Goal: Task Accomplishment & Management: Manage account settings

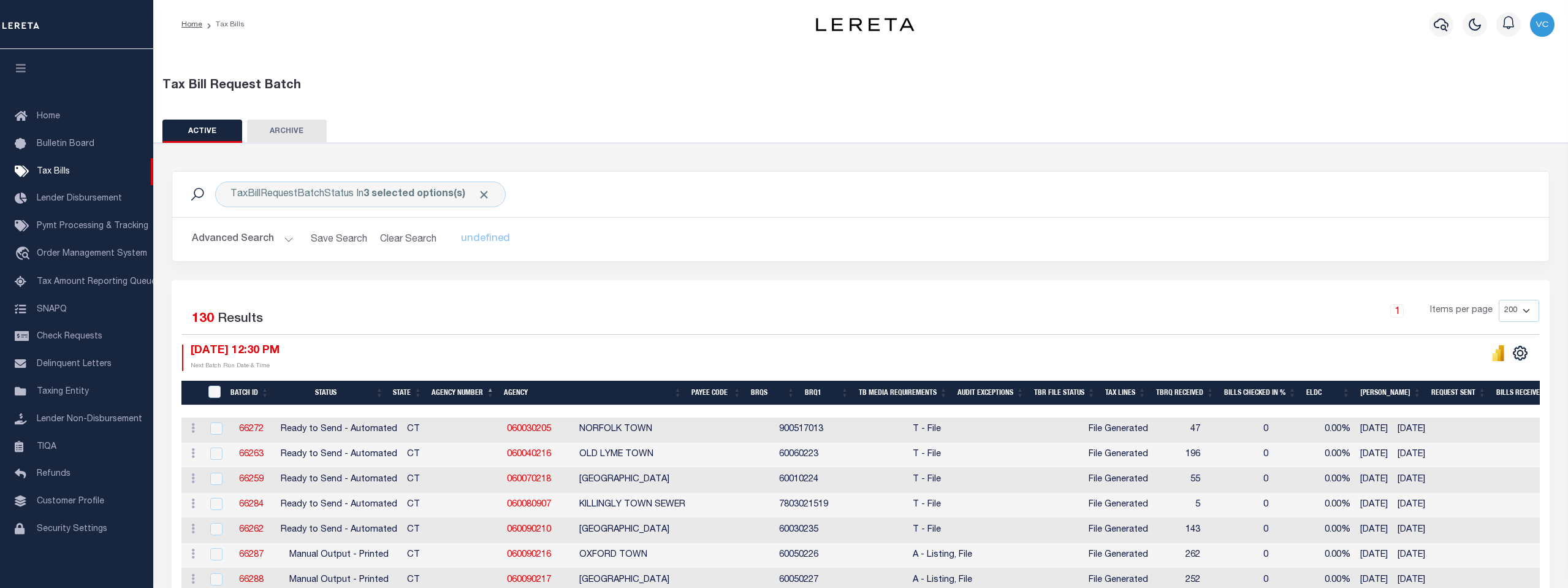
select select "200"
click at [46, 392] on span "Taxing Entity" at bounding box center [63, 392] width 52 height 9
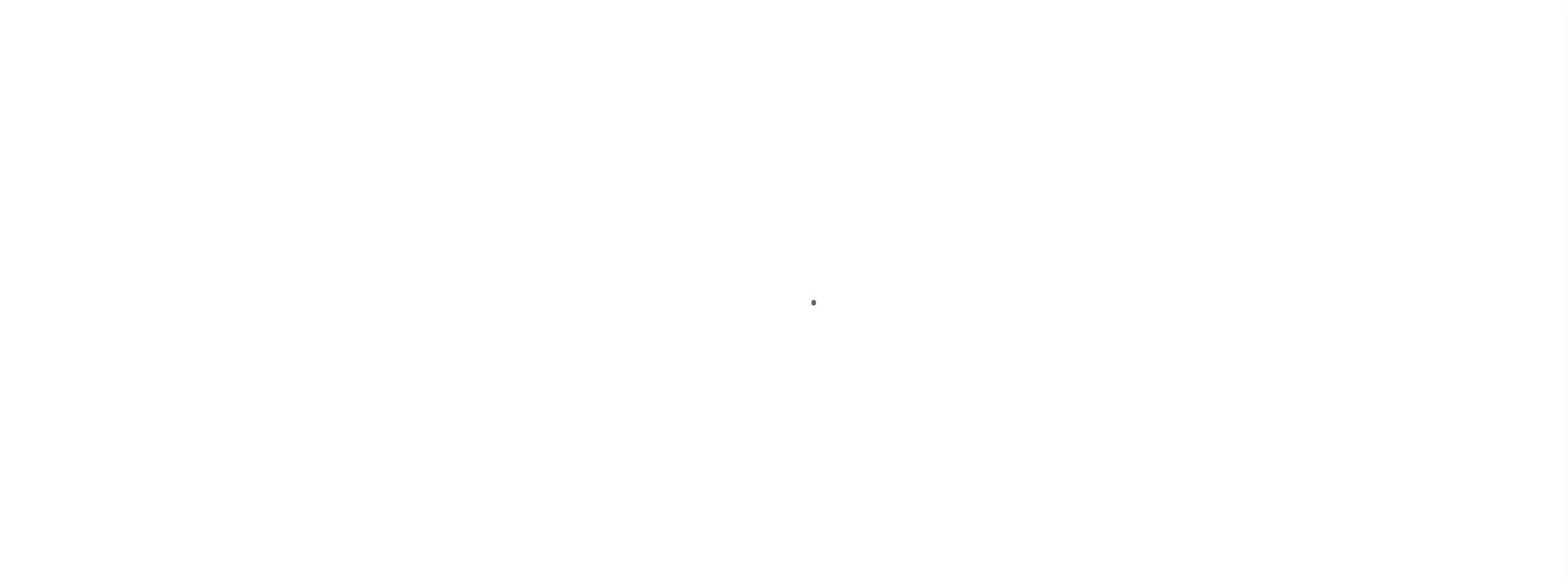
scroll to position [9, 0]
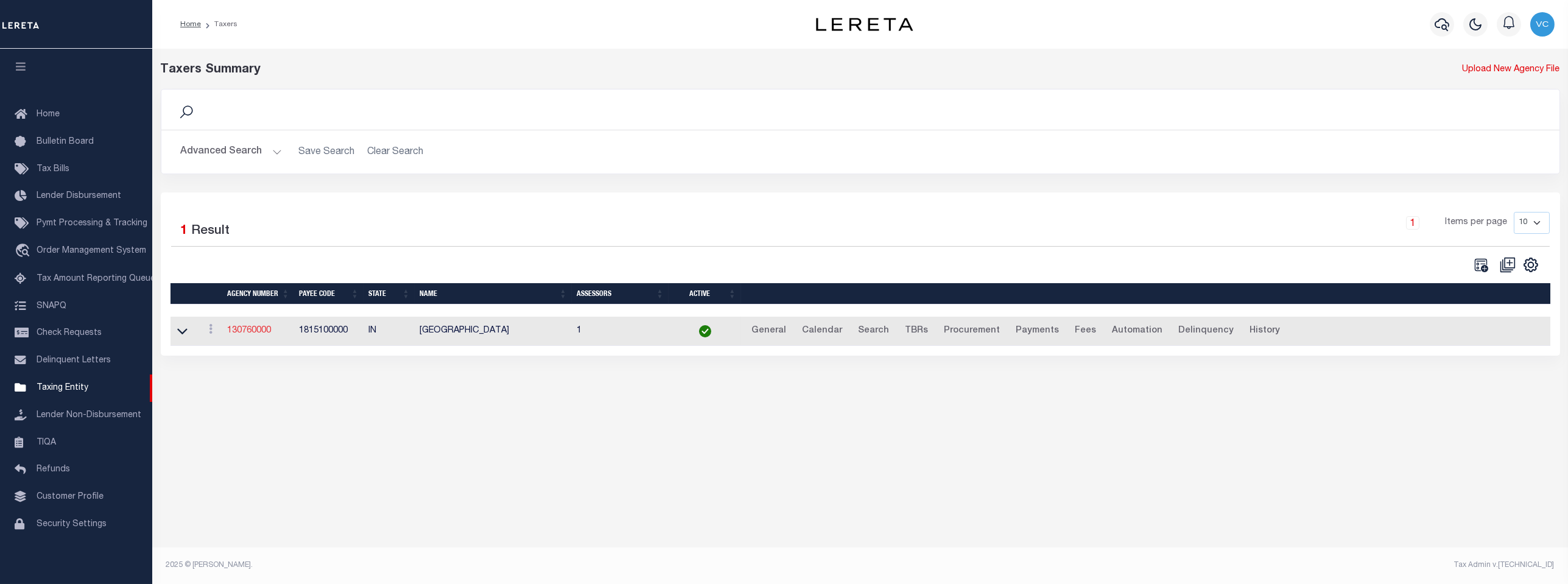
click at [263, 330] on link "130760000" at bounding box center [249, 331] width 44 height 8
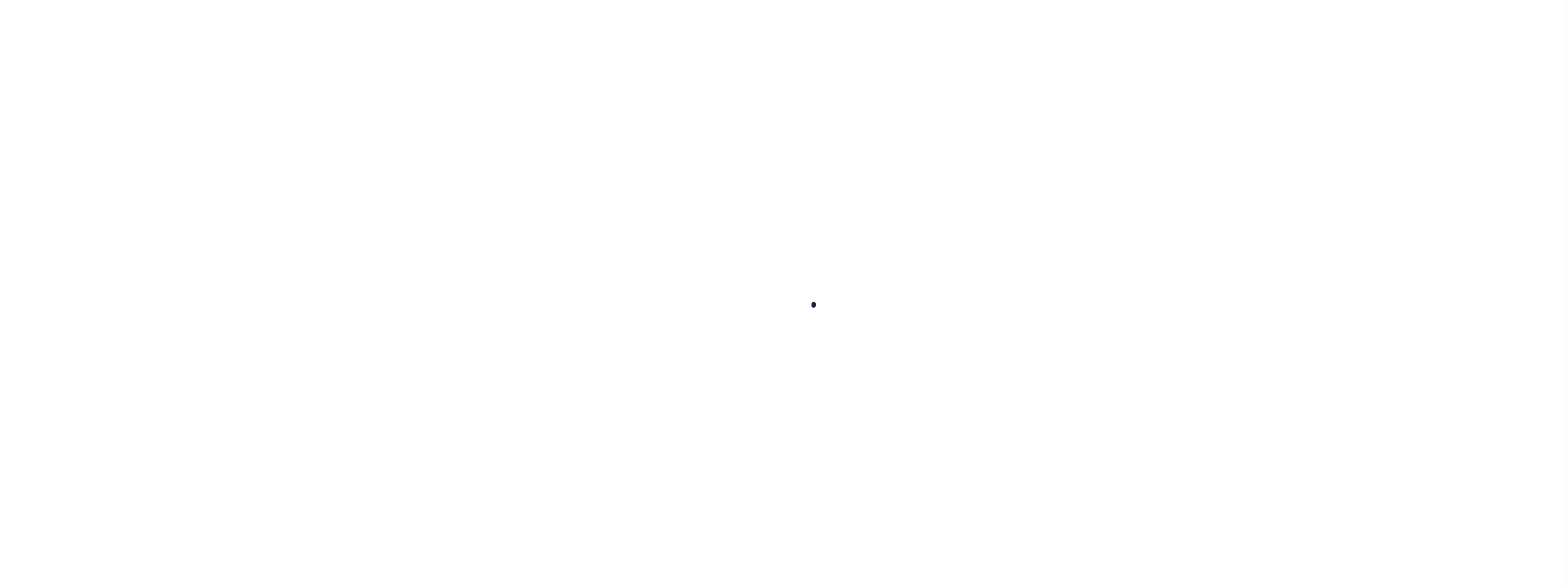
select select
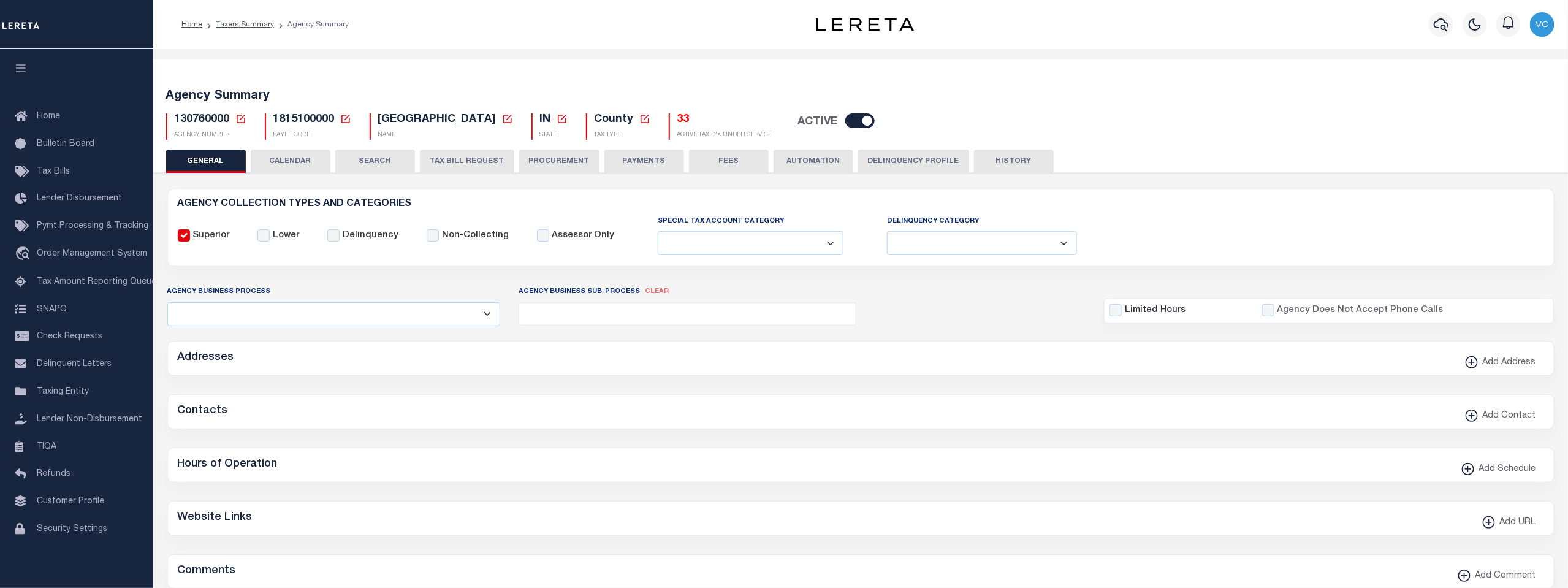
checkbox input "false"
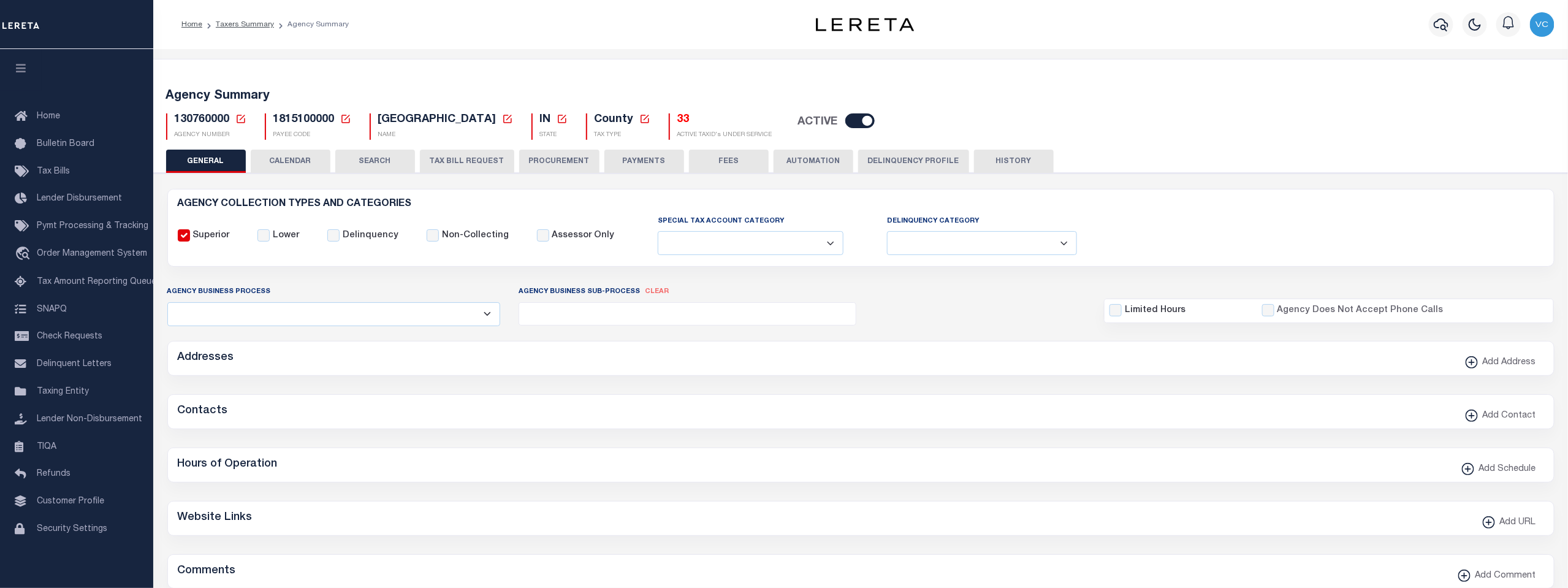
type input "1815100000"
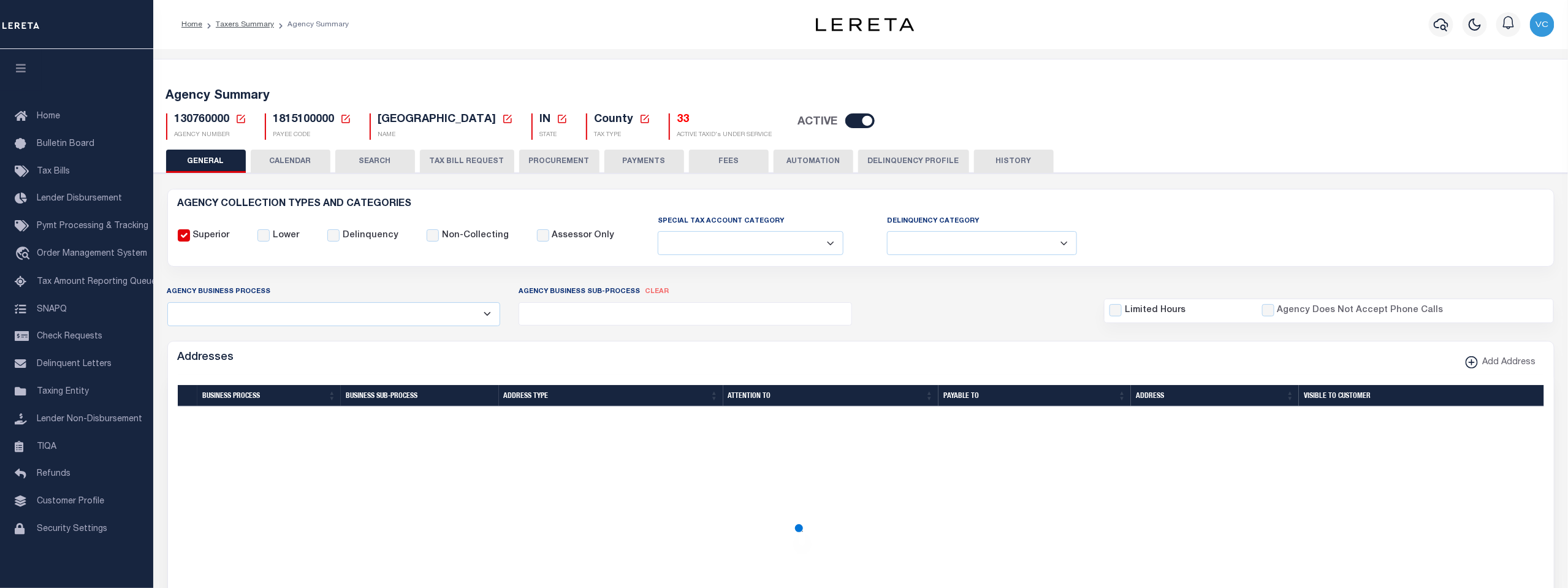
click at [239, 119] on icon at bounding box center [241, 119] width 11 height 11
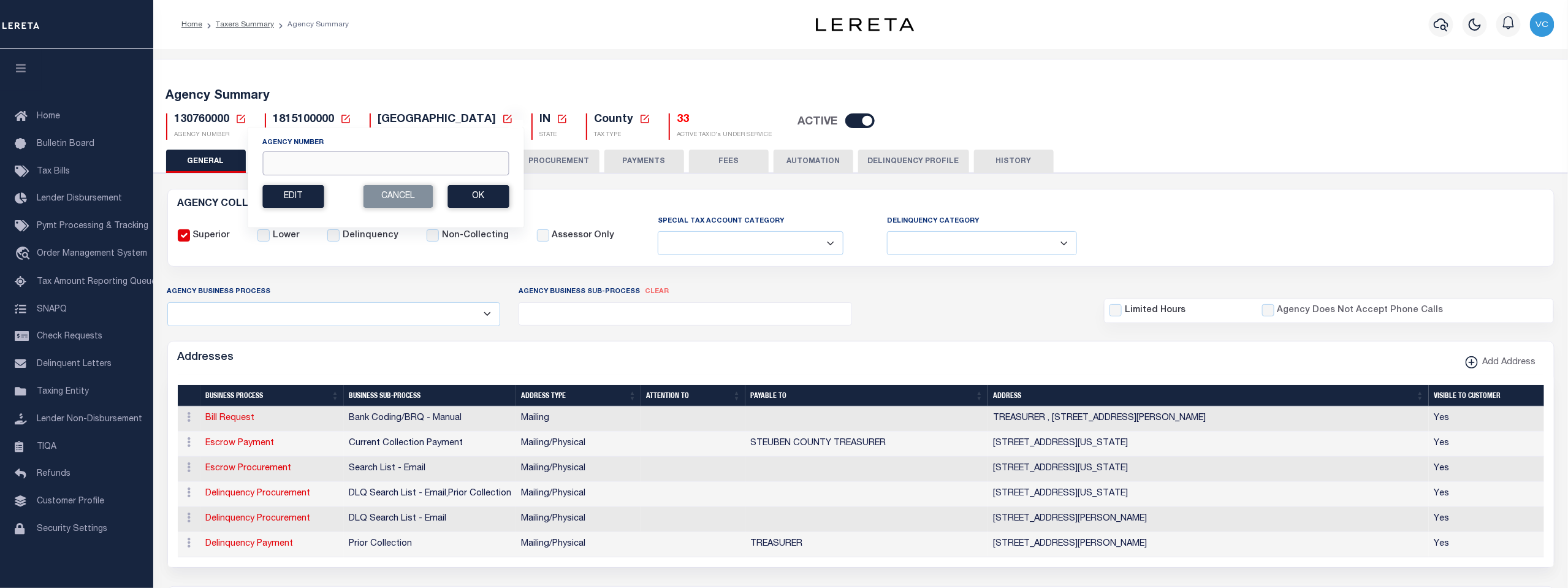
click at [285, 158] on input "Agency Number" at bounding box center [386, 163] width 246 height 24
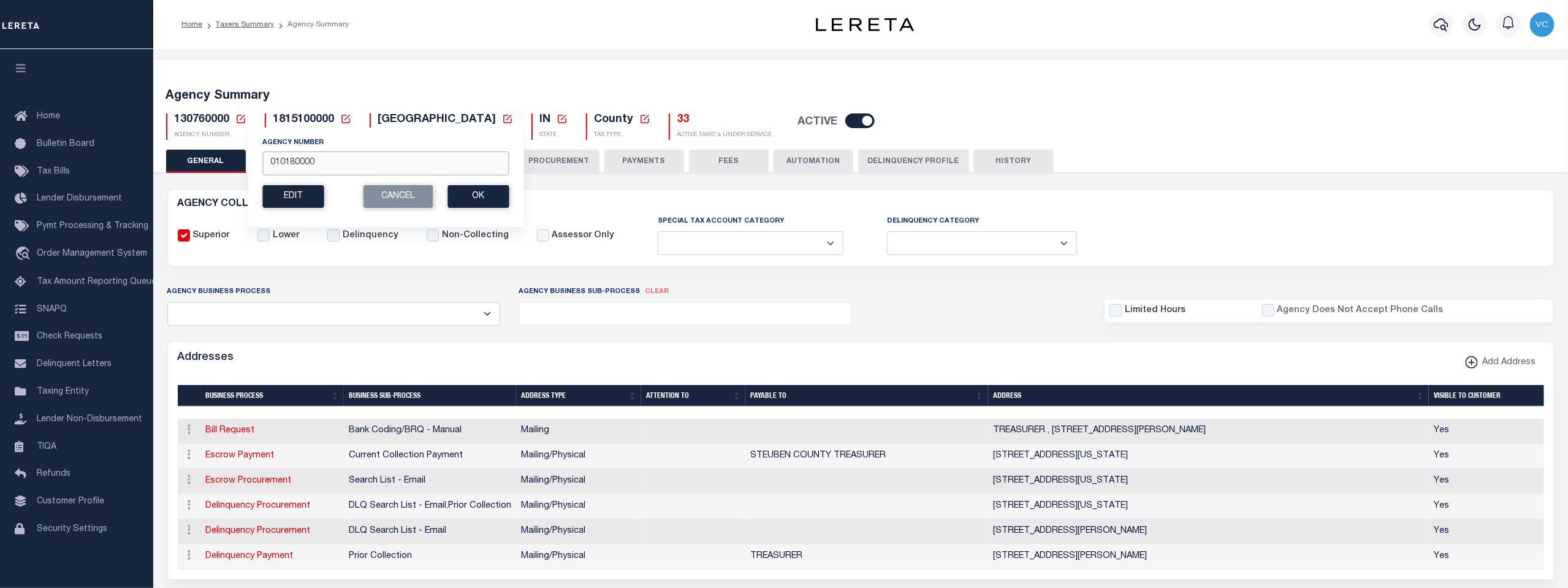
type input "010180000"
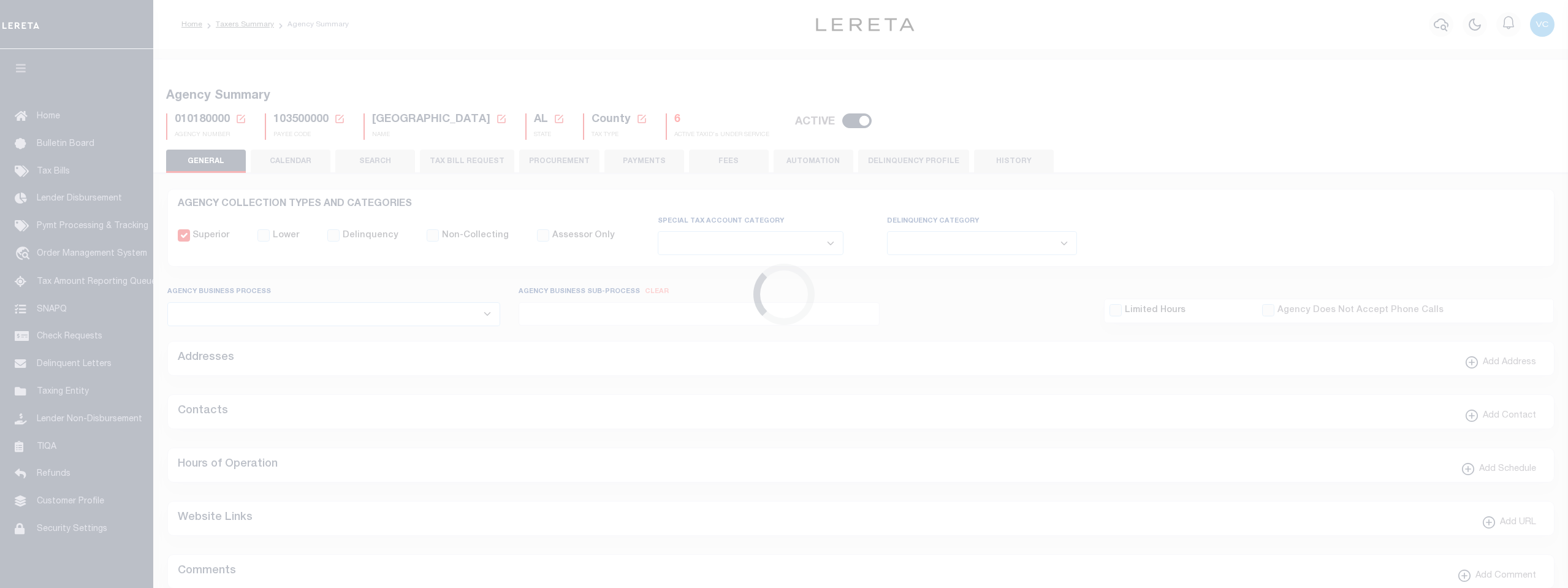
select select
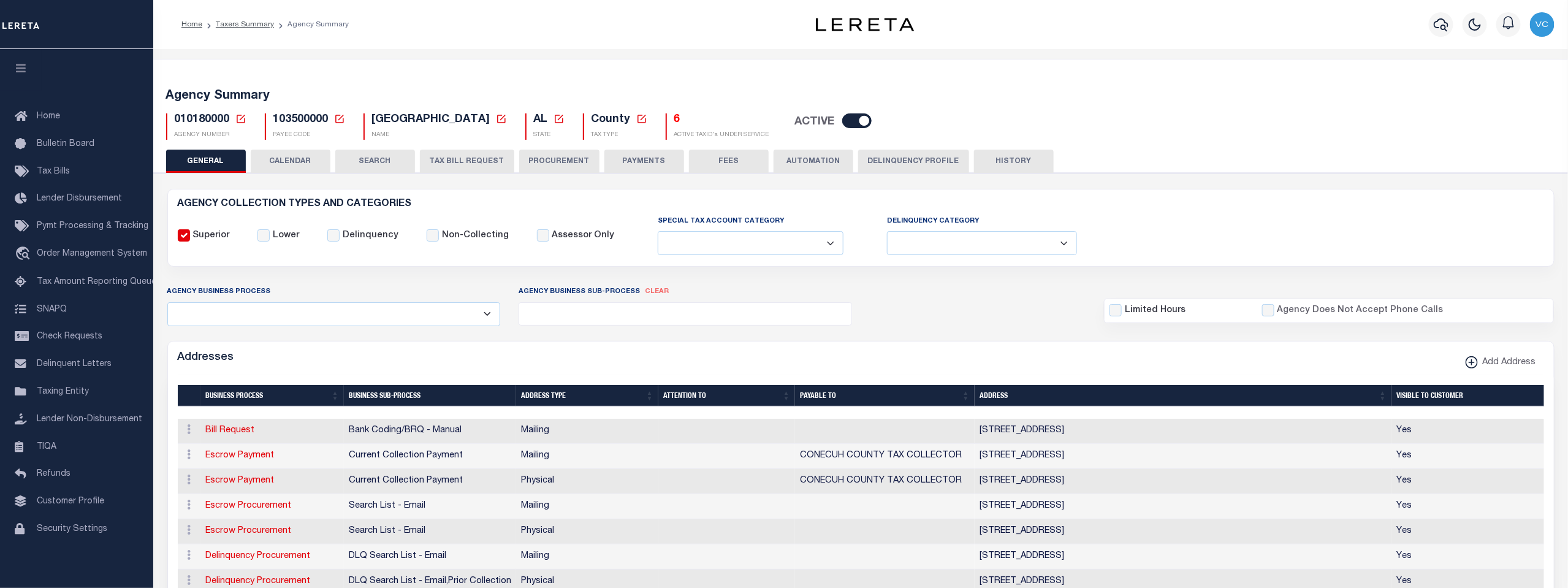
click at [237, 119] on icon at bounding box center [241, 119] width 11 height 11
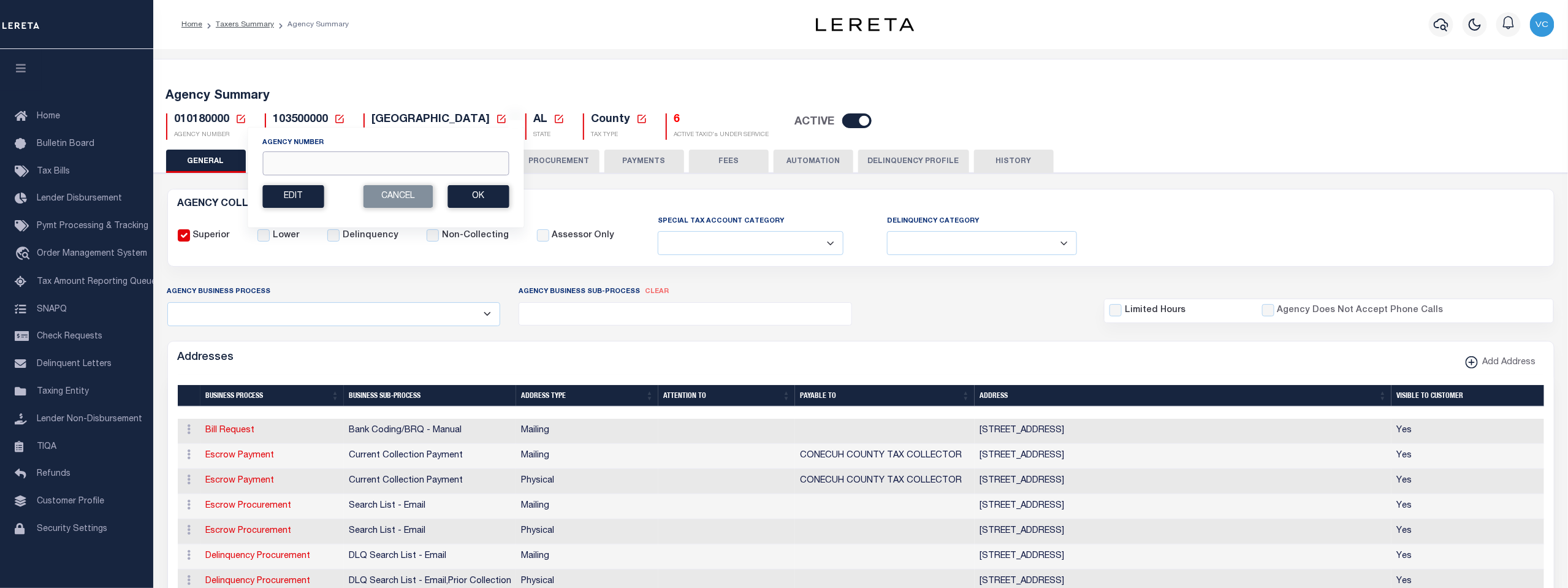
click at [265, 165] on input "Agency Number" at bounding box center [386, 163] width 246 height 24
type input "010470000"
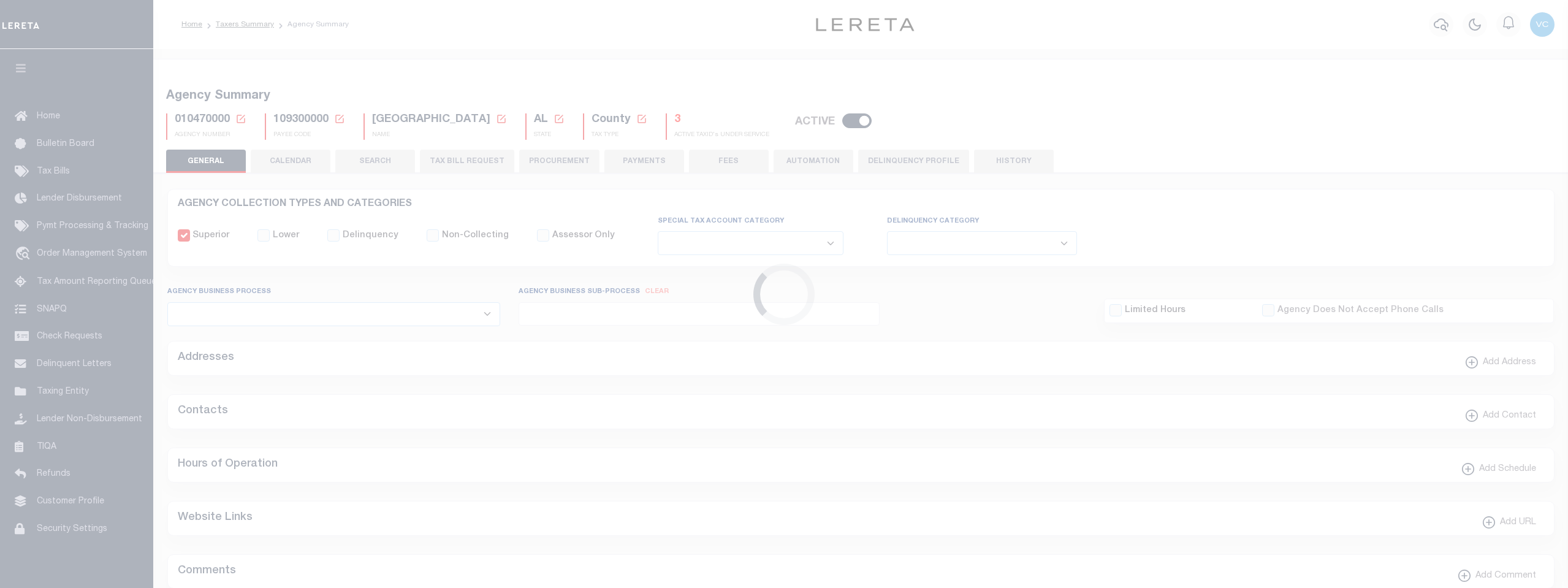
select select
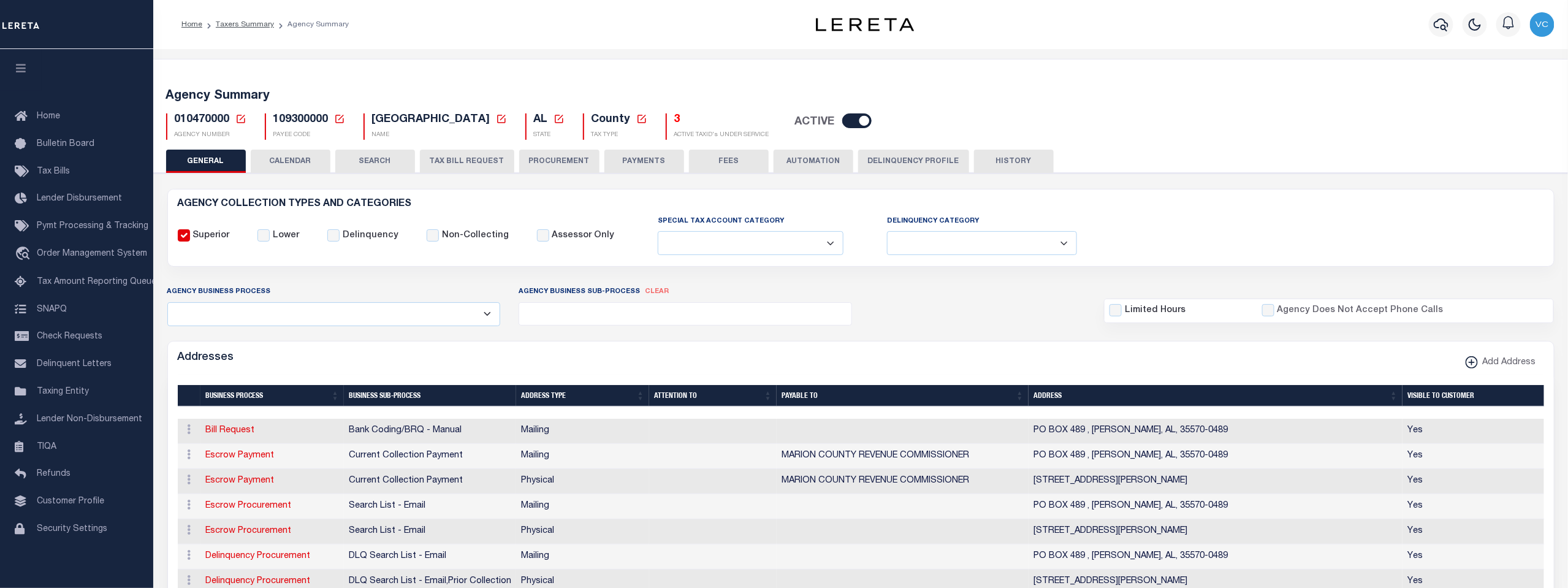
click at [239, 122] on icon at bounding box center [241, 119] width 9 height 9
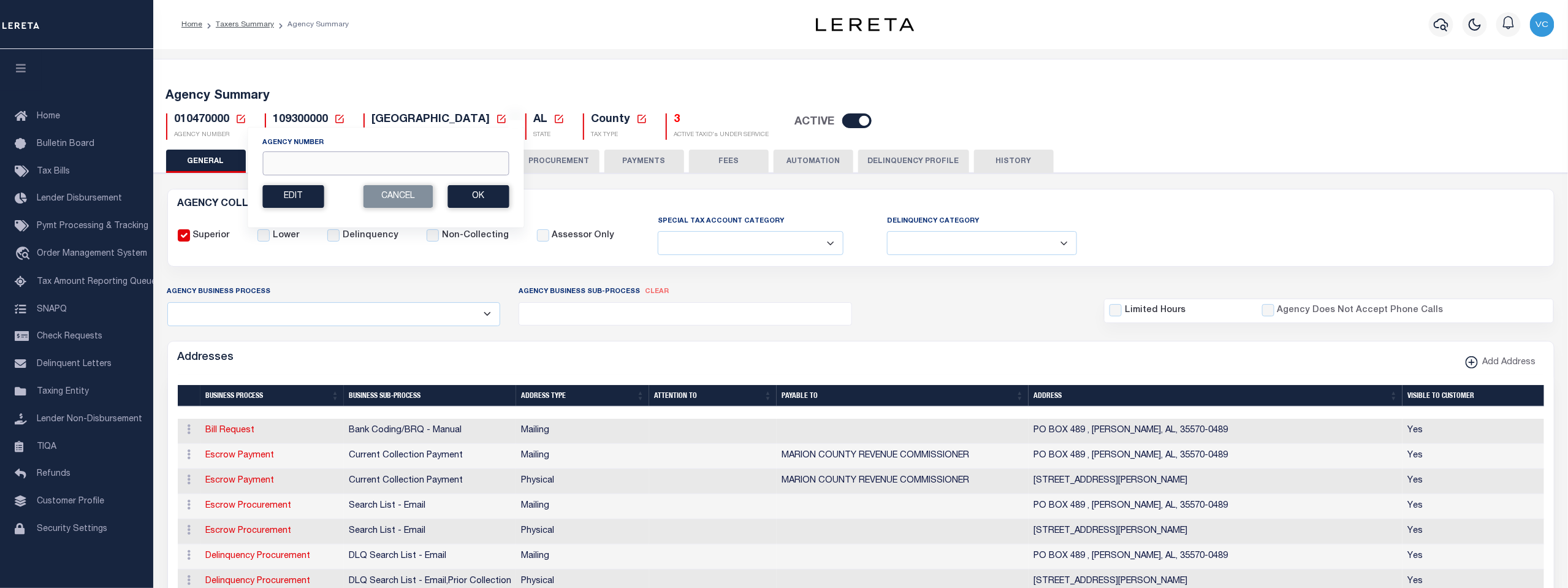
click at [272, 164] on input "Agency Number" at bounding box center [386, 163] width 246 height 24
type input "010580000"
click at [482, 201] on button "Ok" at bounding box center [478, 196] width 62 height 23
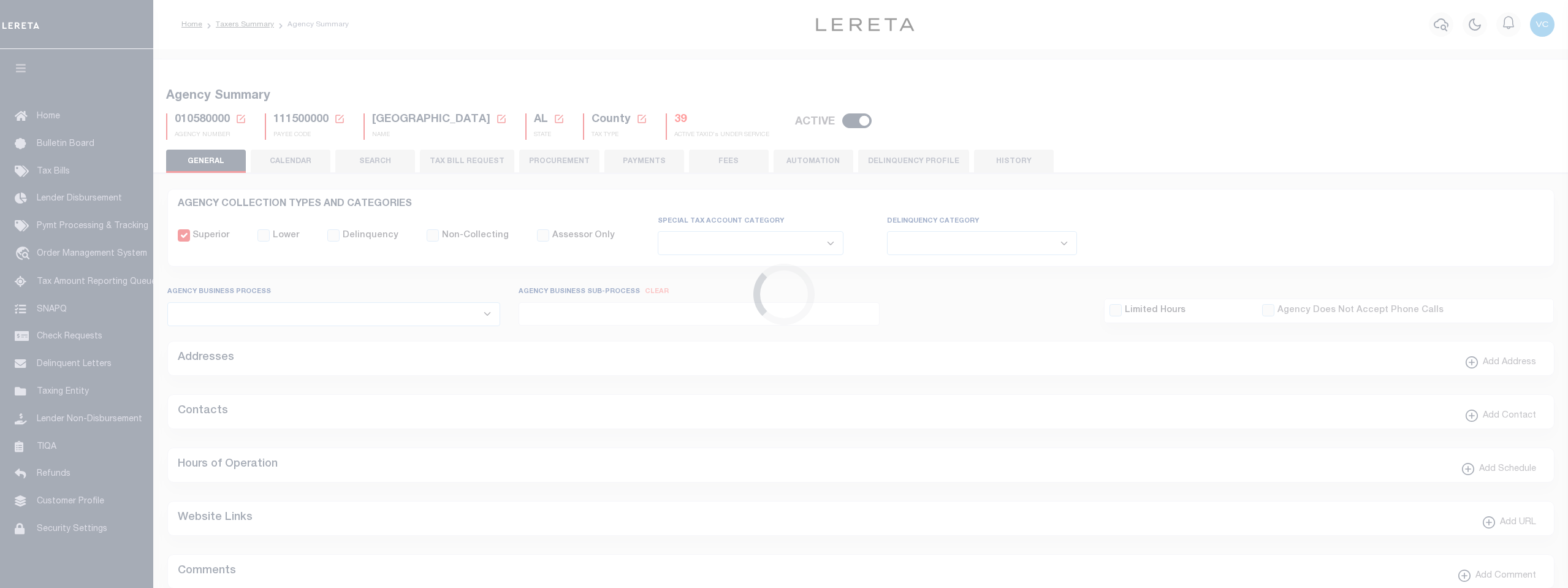
select select
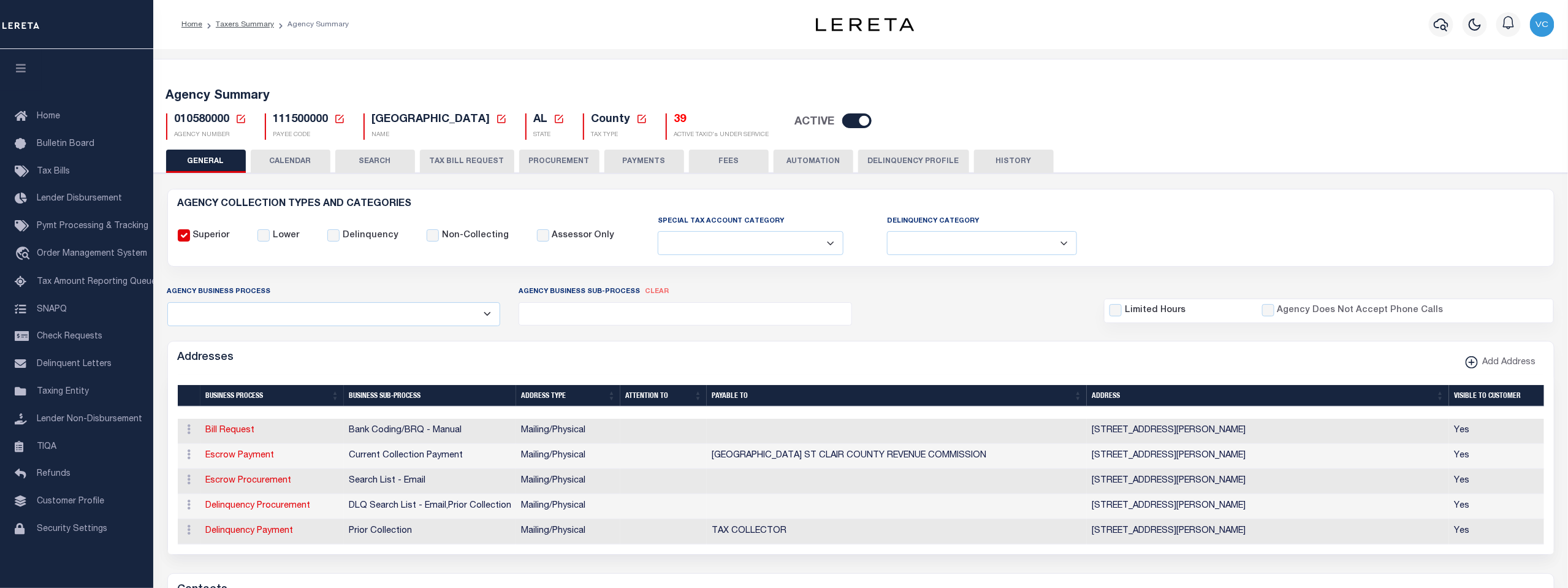
drag, startPoint x: 473, startPoint y: 164, endPoint x: 980, endPoint y: 277, distance: 519.4
click at [472, 164] on button "TAX BILL REQUEST" at bounding box center [467, 161] width 95 height 24
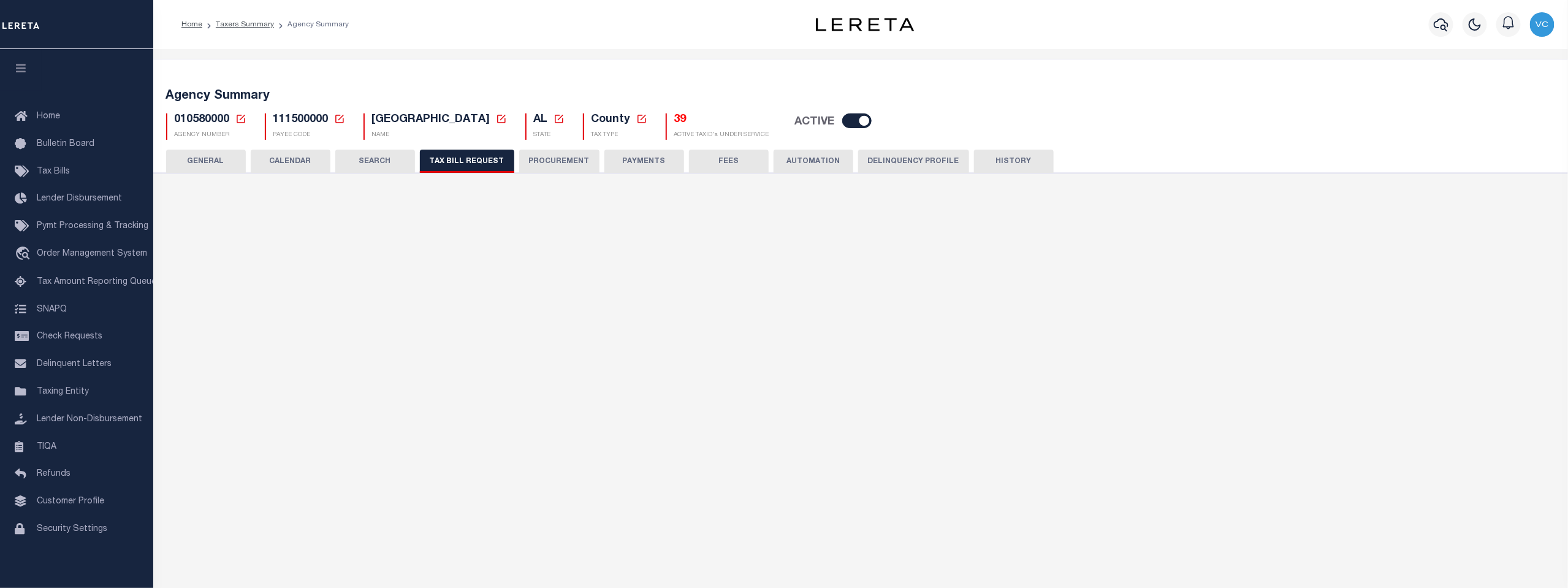
select select "27"
checkbox input "false"
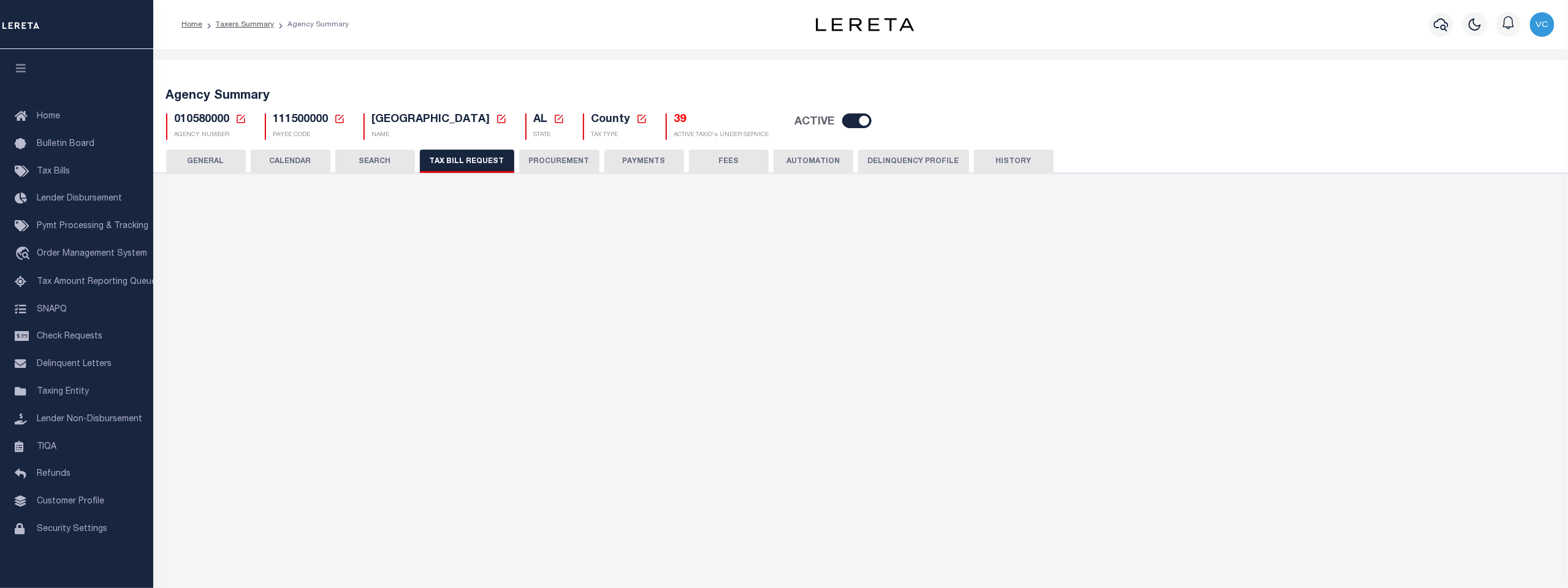
select select "22"
select select "true"
select select "14"
type input "3400-3499"
select select
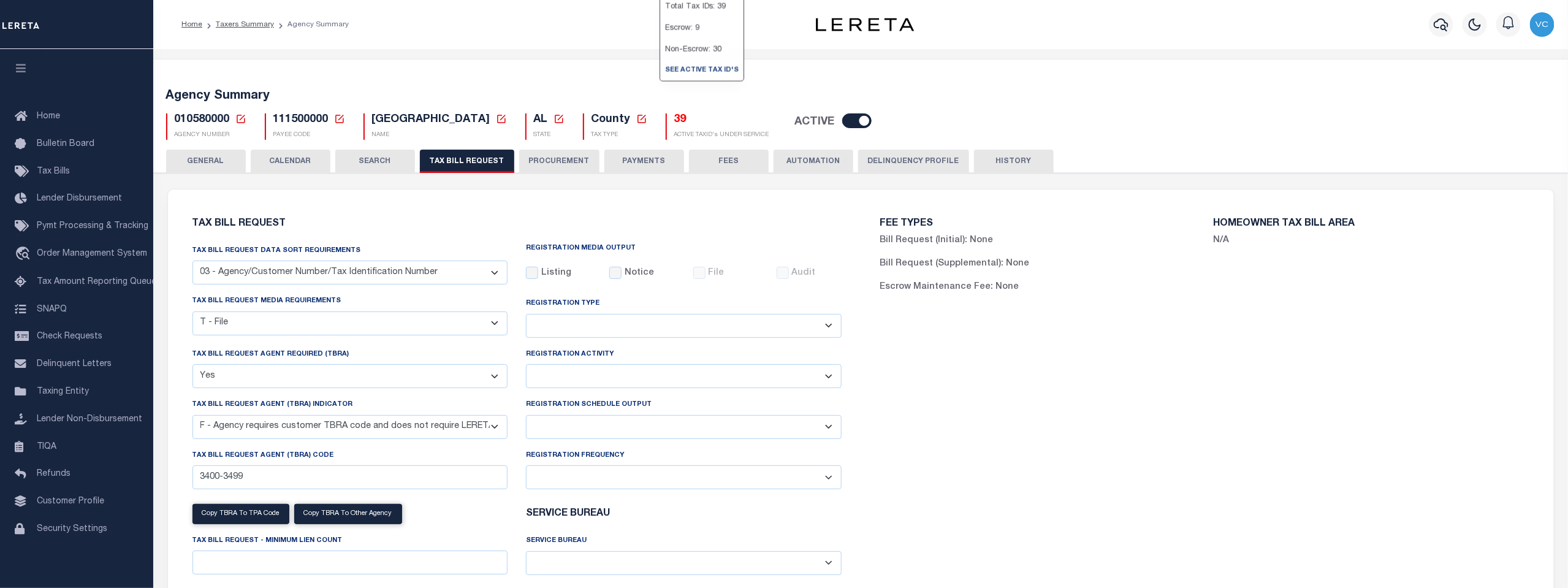
click at [674, 119] on h5 "39" at bounding box center [721, 120] width 95 height 13
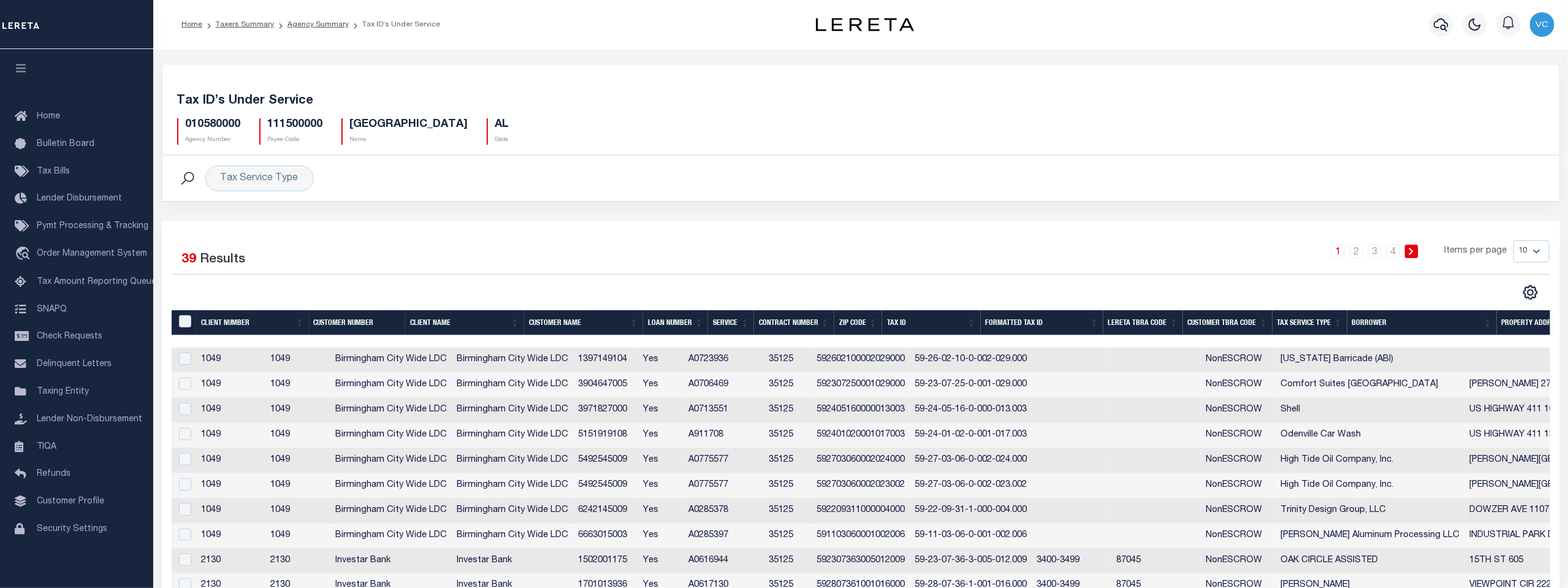
click at [1305, 319] on th "Tax Service Type" at bounding box center [1310, 322] width 75 height 26
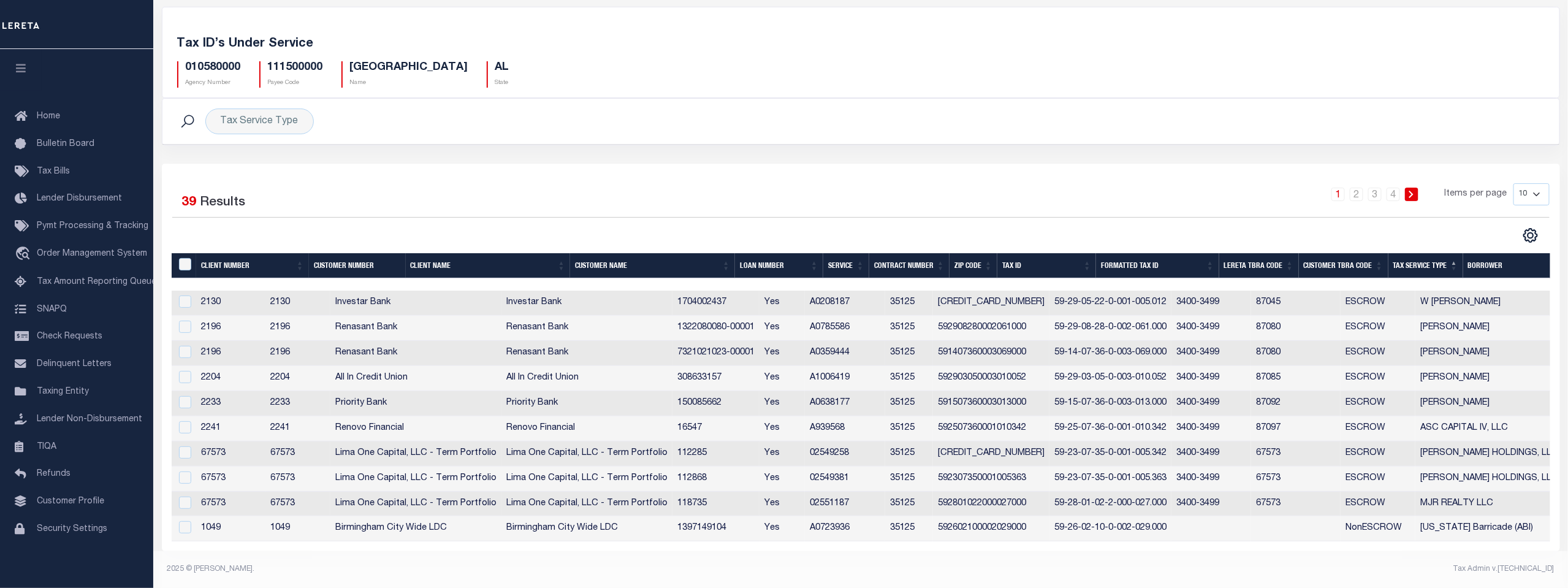
scroll to position [63, 0]
drag, startPoint x: 1002, startPoint y: 322, endPoint x: 1092, endPoint y: 323, distance: 90.0
click at [1049, 323] on td "592908280002061000" at bounding box center [991, 328] width 117 height 26
checkbox input "true"
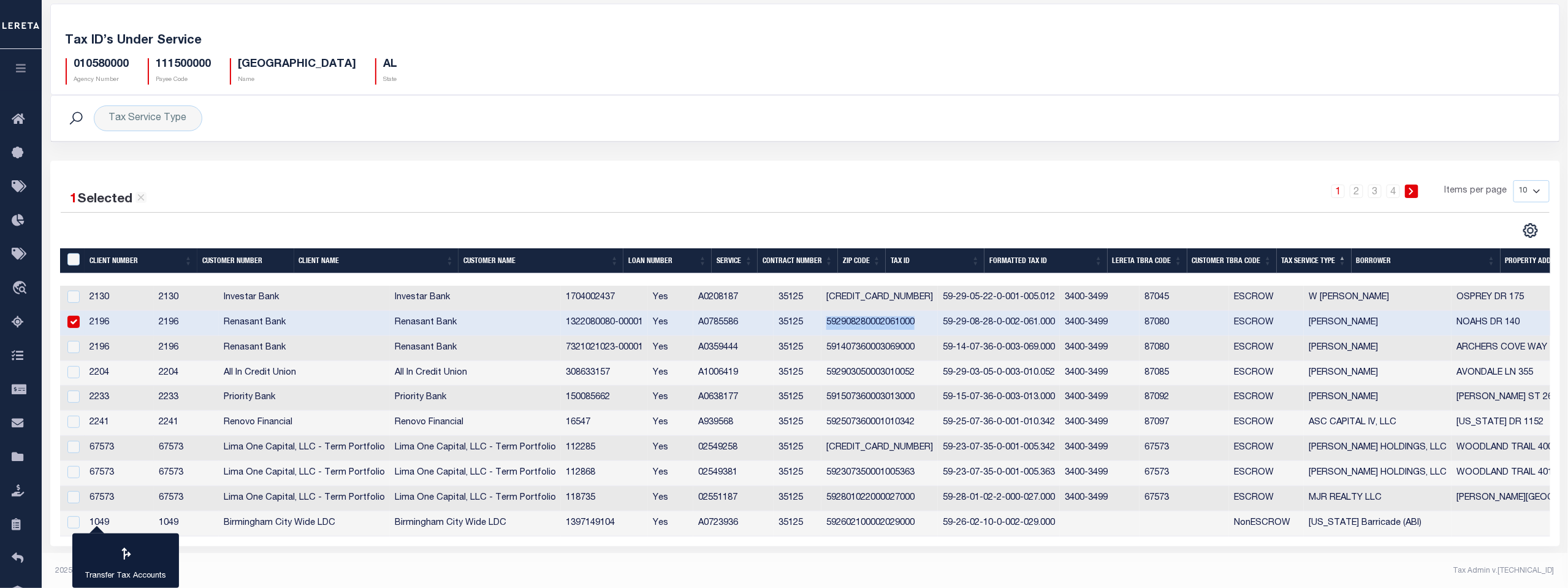
copy td "592908280002061000"
click at [20, 187] on icon at bounding box center [21, 187] width 20 height 15
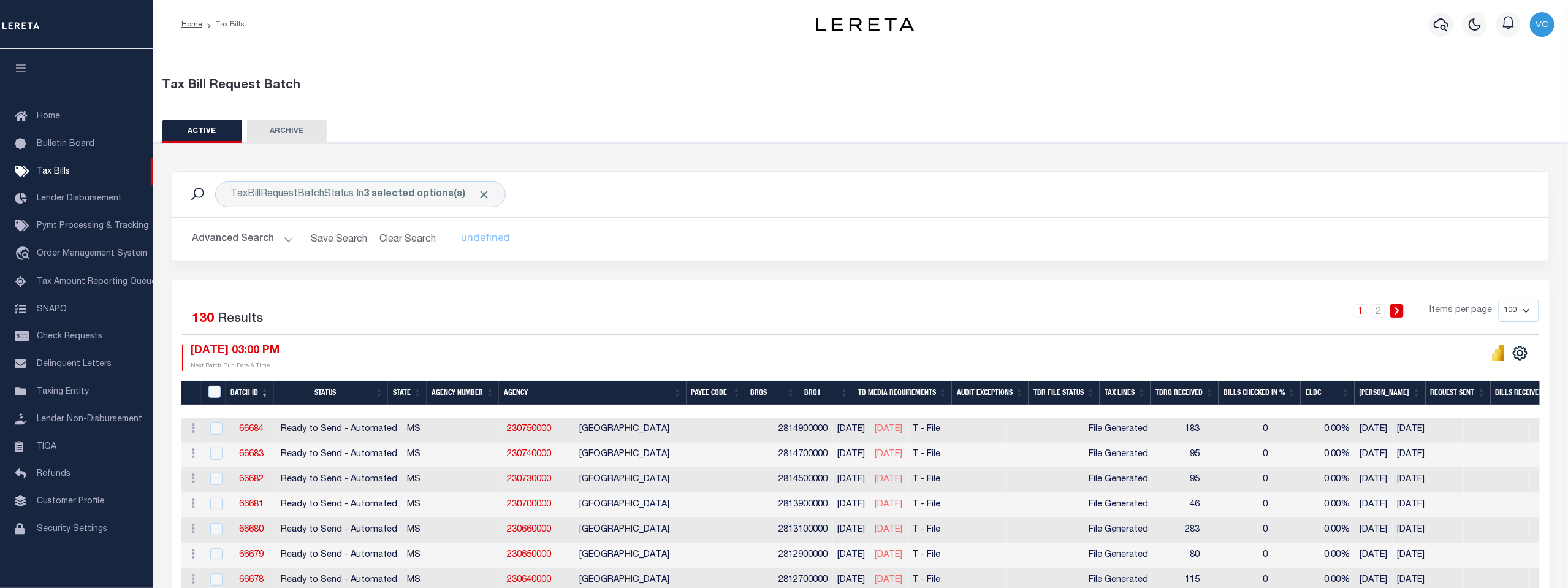
click at [459, 392] on th "Agency Number" at bounding box center [463, 394] width 72 height 26
